Goal: Task Accomplishment & Management: Use online tool/utility

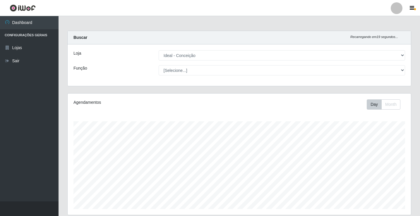
select select "231"
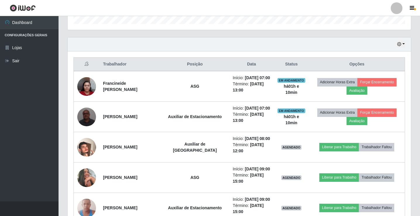
scroll to position [121, 343]
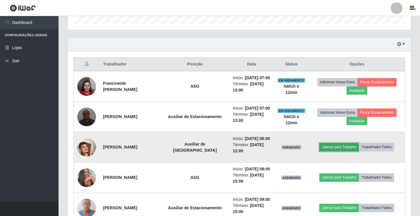
click at [331, 151] on button "Liberar para Trabalho" at bounding box center [338, 147] width 39 height 8
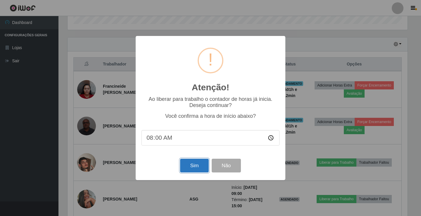
click at [185, 168] on button "Sim" at bounding box center [194, 166] width 28 height 14
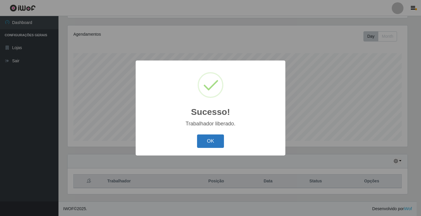
click at [206, 144] on button "OK" at bounding box center [210, 142] width 27 height 14
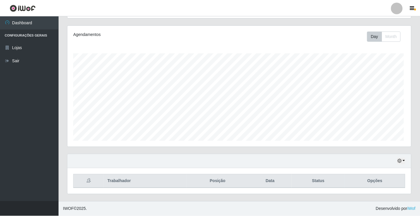
scroll to position [121, 343]
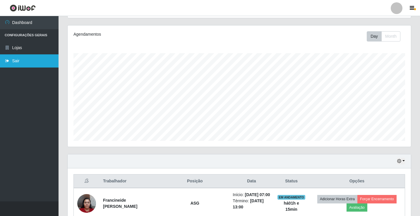
click at [41, 60] on link "Sair" at bounding box center [29, 60] width 58 height 13
